Goal: Navigation & Orientation: Find specific page/section

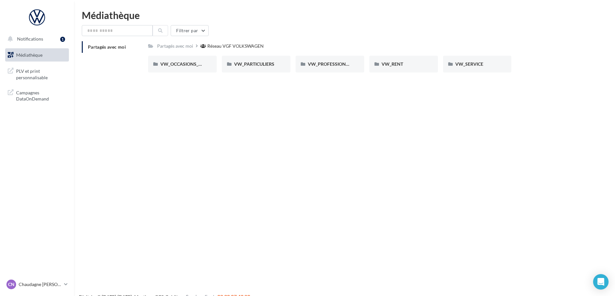
click at [33, 53] on span "Médiathèque" at bounding box center [29, 54] width 26 height 5
click at [32, 99] on span "Campagnes DataOnDemand" at bounding box center [41, 95] width 50 height 14
click at [43, 76] on span "PLV et print personnalisable" at bounding box center [41, 74] width 50 height 14
click at [38, 77] on span "PLV et print personnalisable" at bounding box center [41, 74] width 50 height 14
